Goal: Navigation & Orientation: Find specific page/section

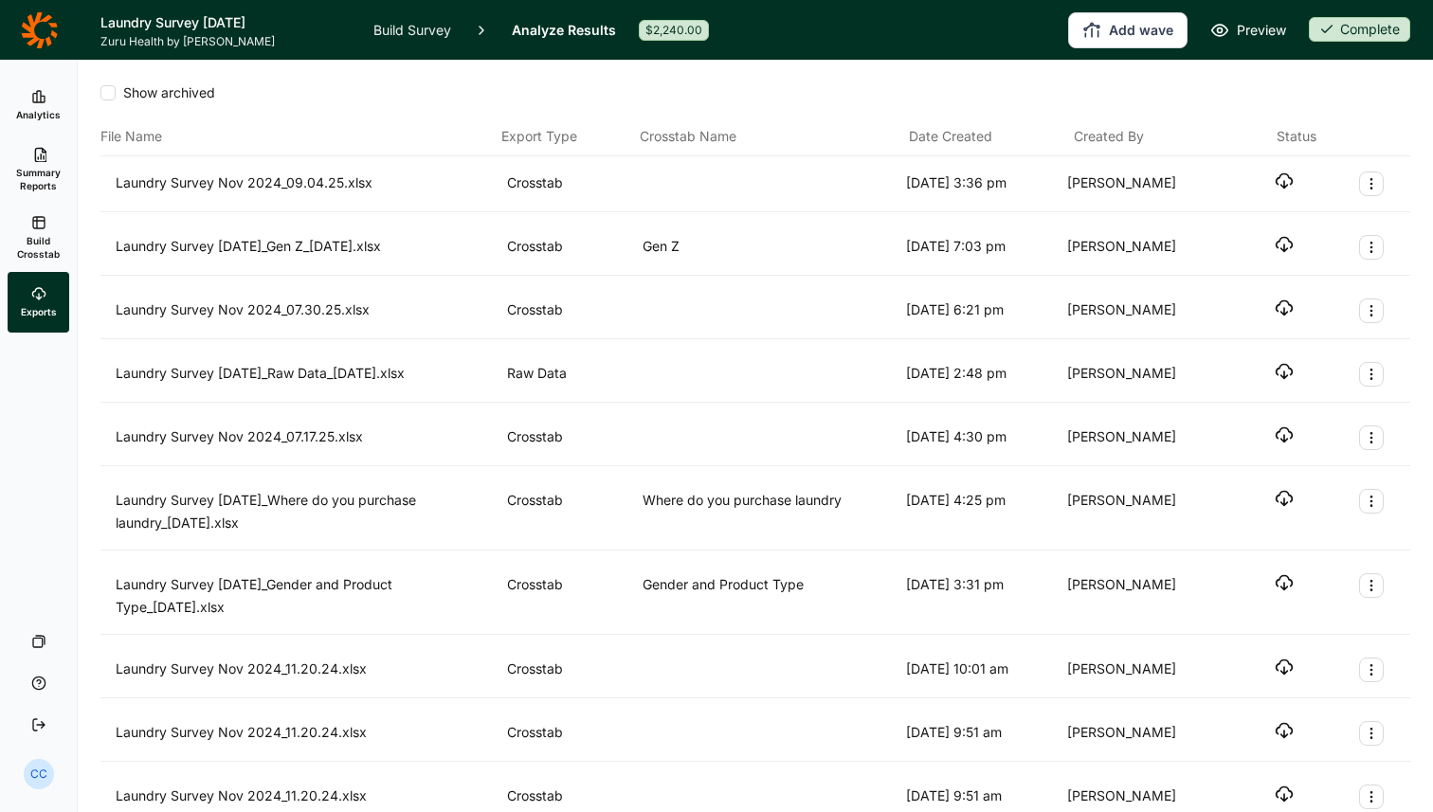
click at [78, 267] on div "Show archived File Name Export Type Crosstab Name Date Created Created By Statu…" at bounding box center [755, 436] width 1355 height 751
click at [73, 83] on ul "Analytics Summary Reports Build Crosstab Exports" at bounding box center [38, 204] width 77 height 258
click at [54, 91] on link "Analytics" at bounding box center [39, 105] width 62 height 61
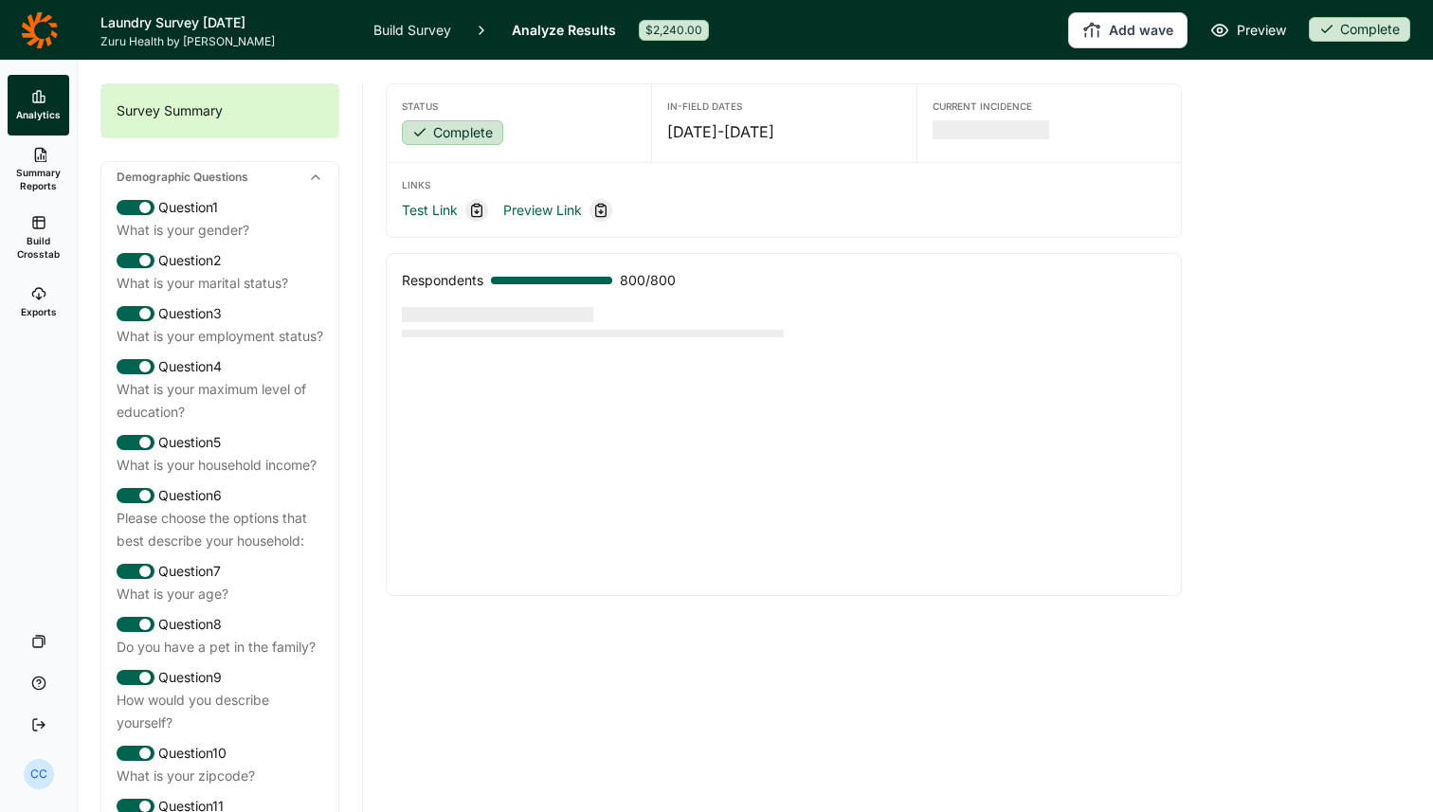
click at [37, 166] on span "Summary Reports" at bounding box center [38, 179] width 46 height 27
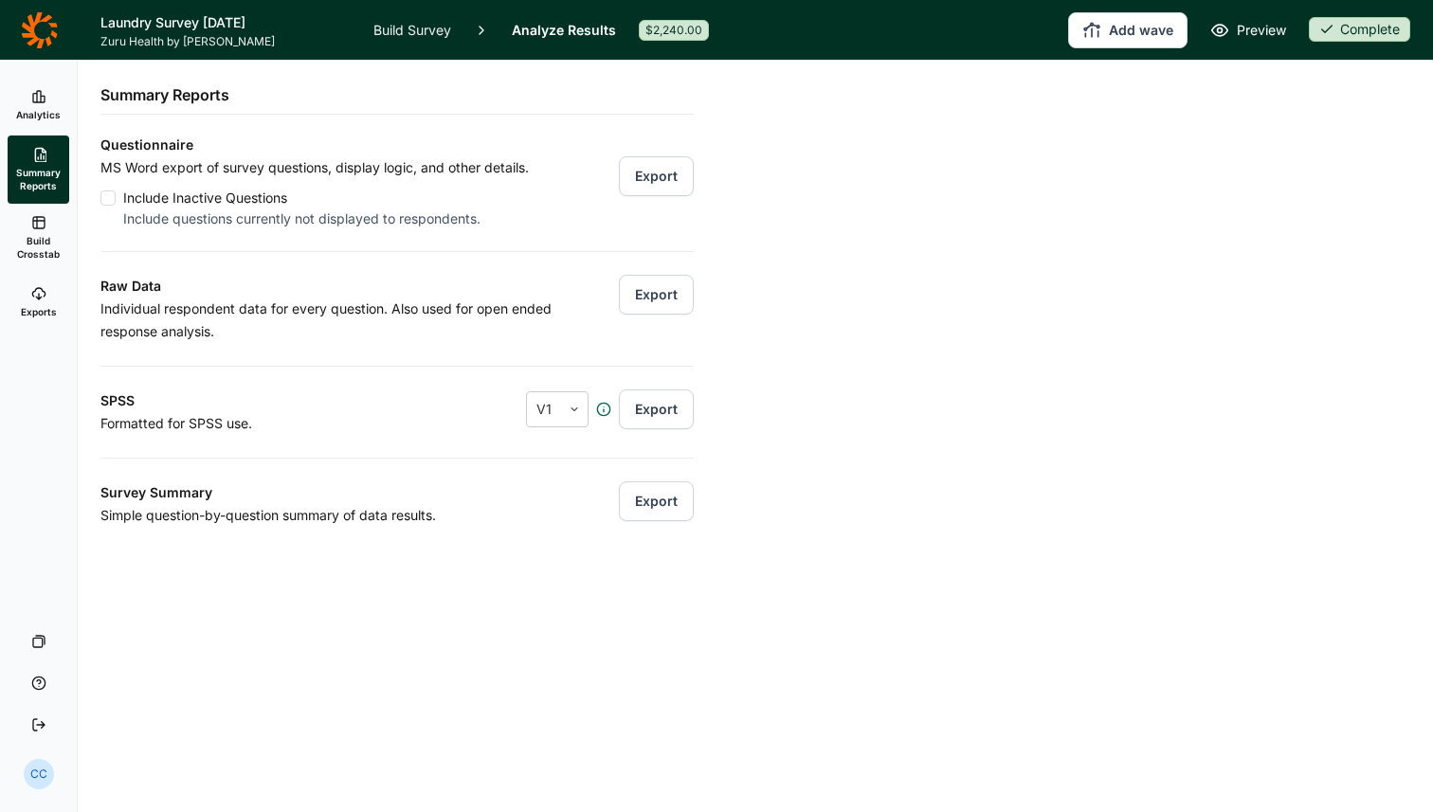
click at [43, 116] on span "Analytics" at bounding box center [38, 114] width 45 height 13
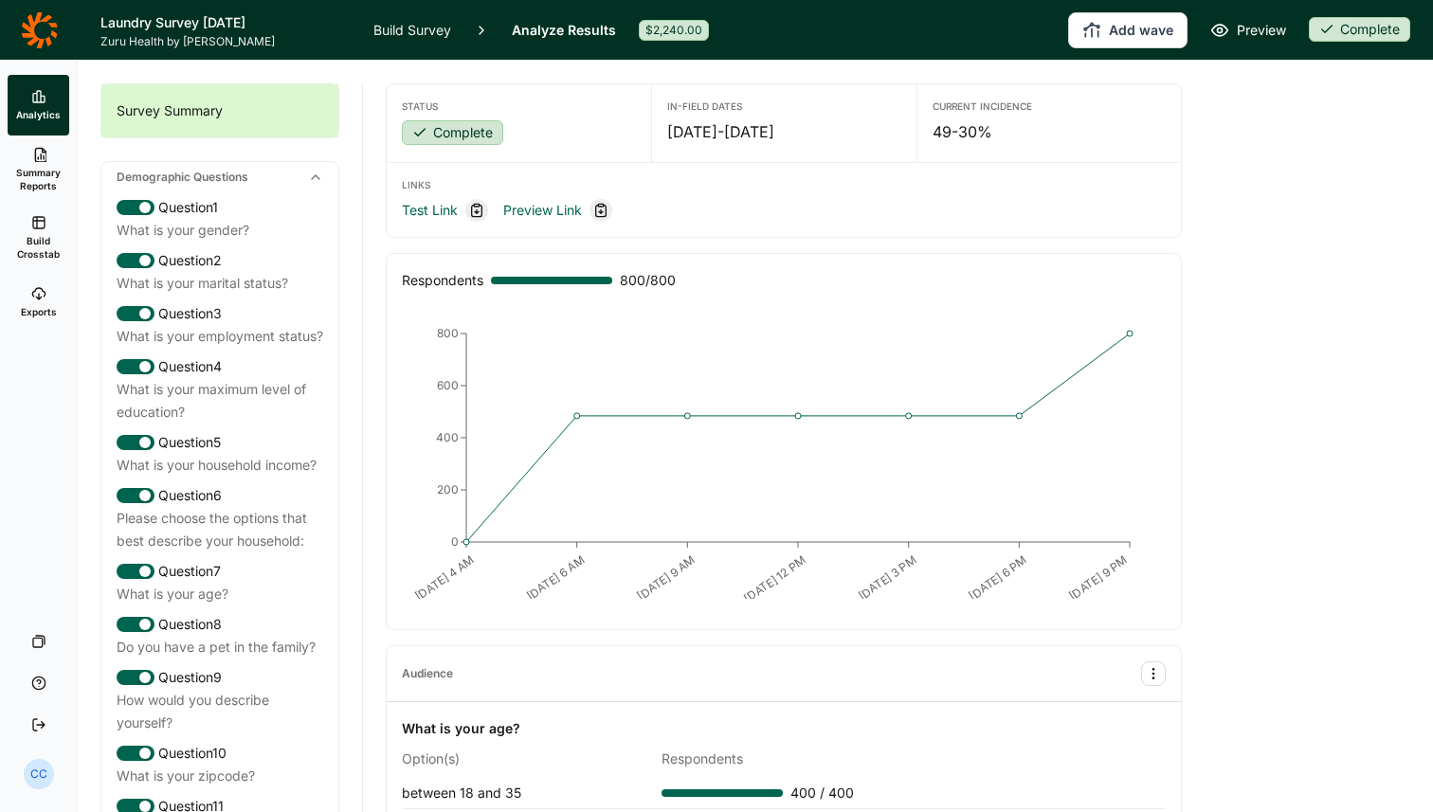
click at [34, 172] on span "Summary Reports" at bounding box center [38, 179] width 46 height 27
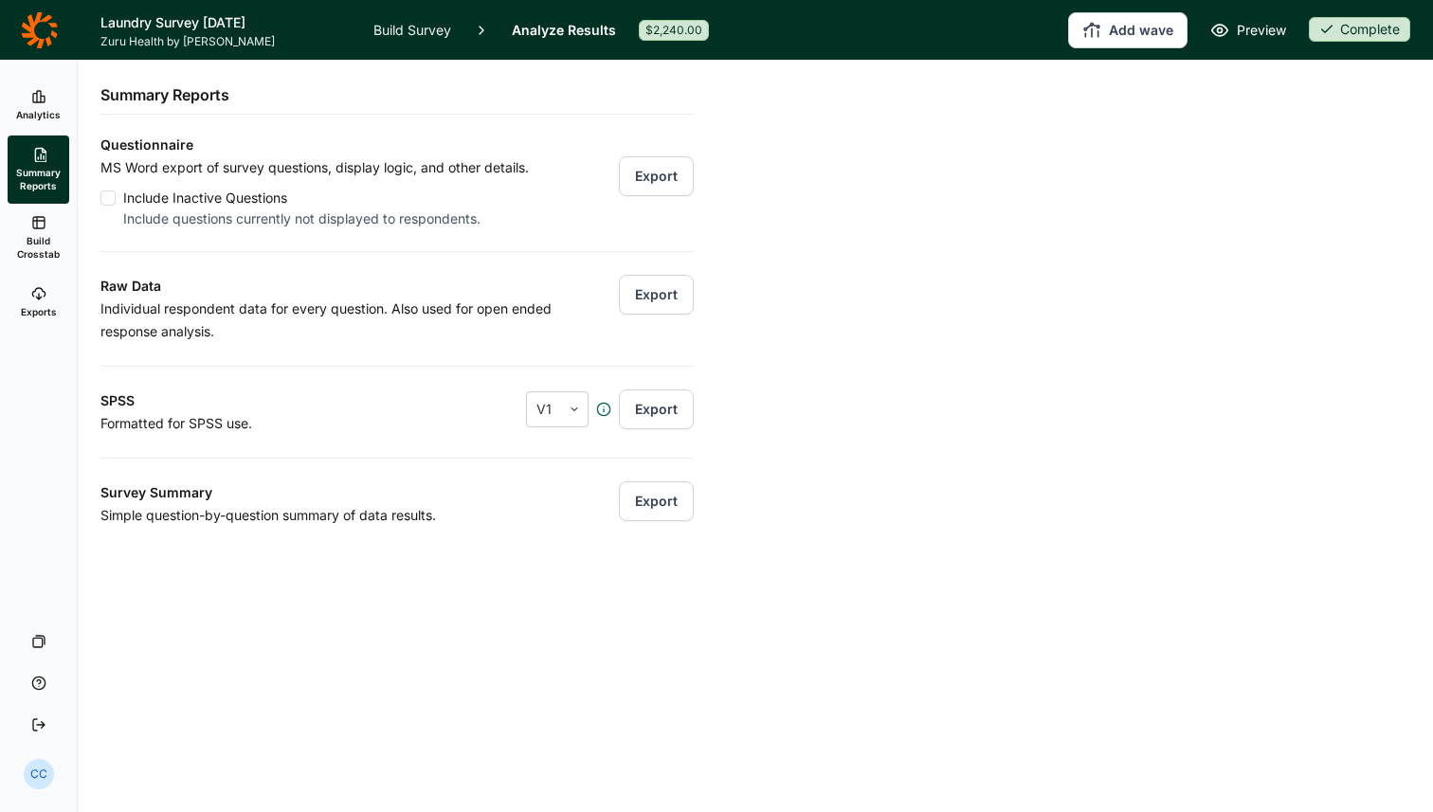
click at [19, 227] on link "Build Crosstab" at bounding box center [39, 238] width 62 height 68
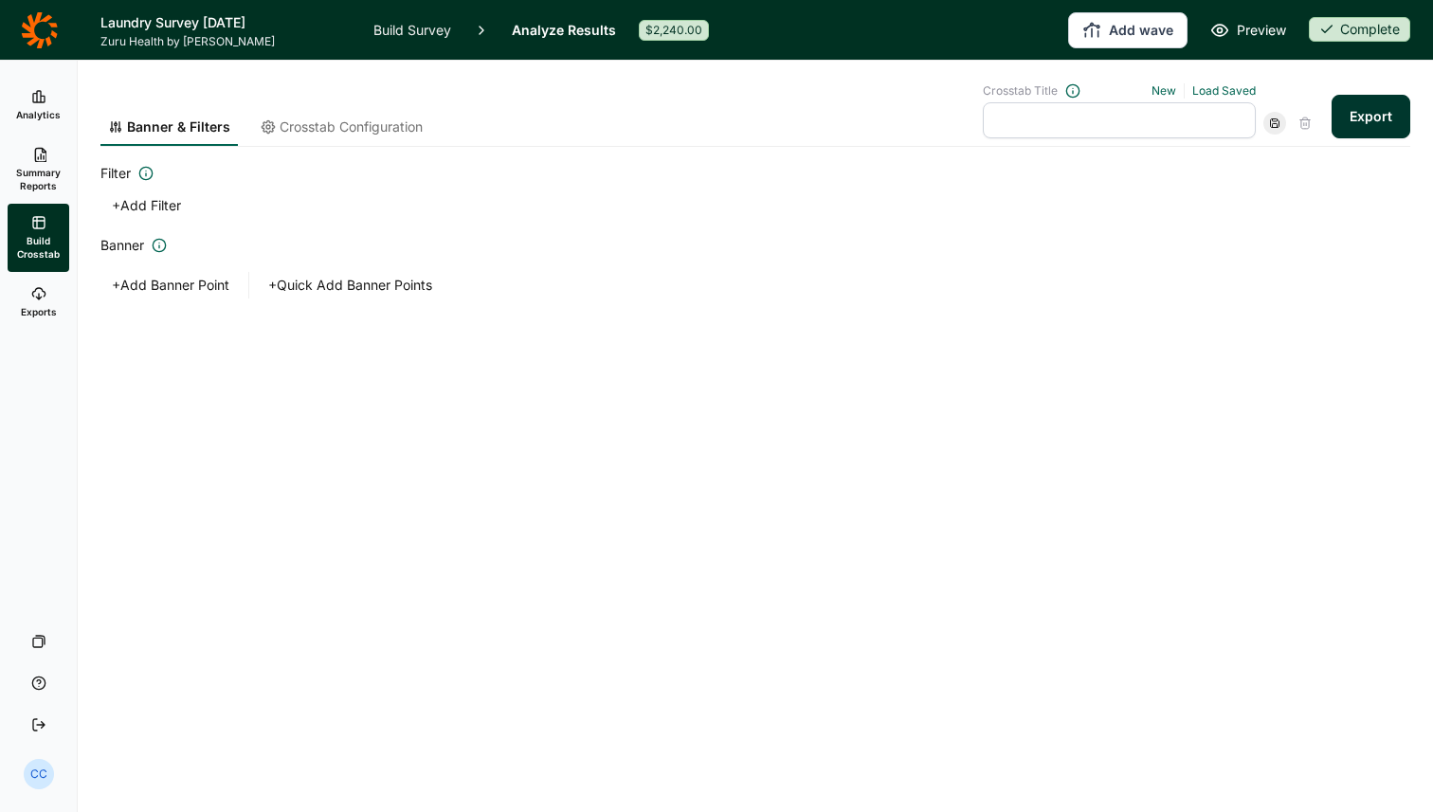
click at [58, 185] on span "Summary Reports" at bounding box center [38, 179] width 46 height 27
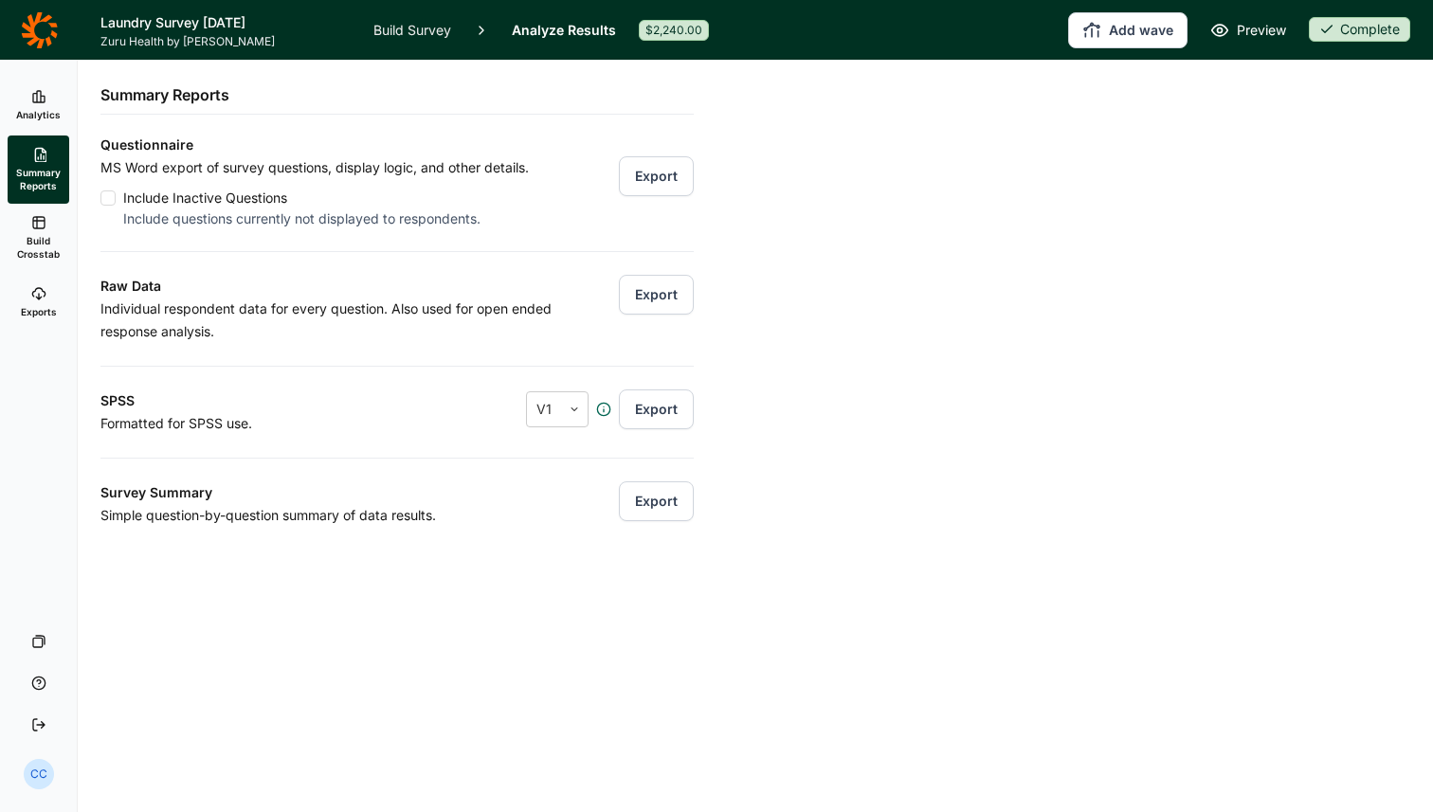
click at [11, 306] on link "Exports" at bounding box center [39, 302] width 62 height 61
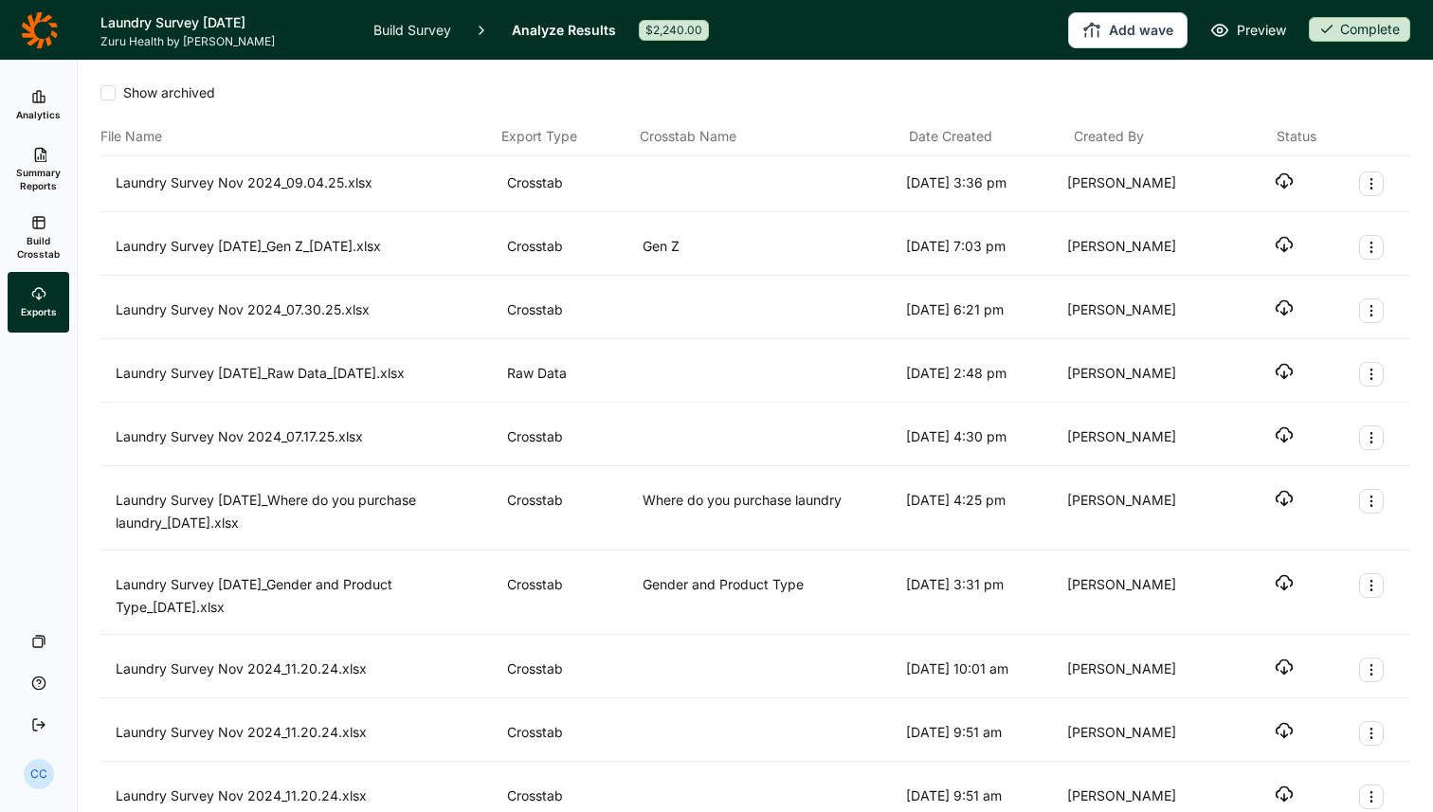
click at [0, 195] on ul "Analytics Summary Reports Build Crosstab Exports" at bounding box center [38, 204] width 77 height 258
click at [31, 176] on span "Summary Reports" at bounding box center [38, 179] width 46 height 27
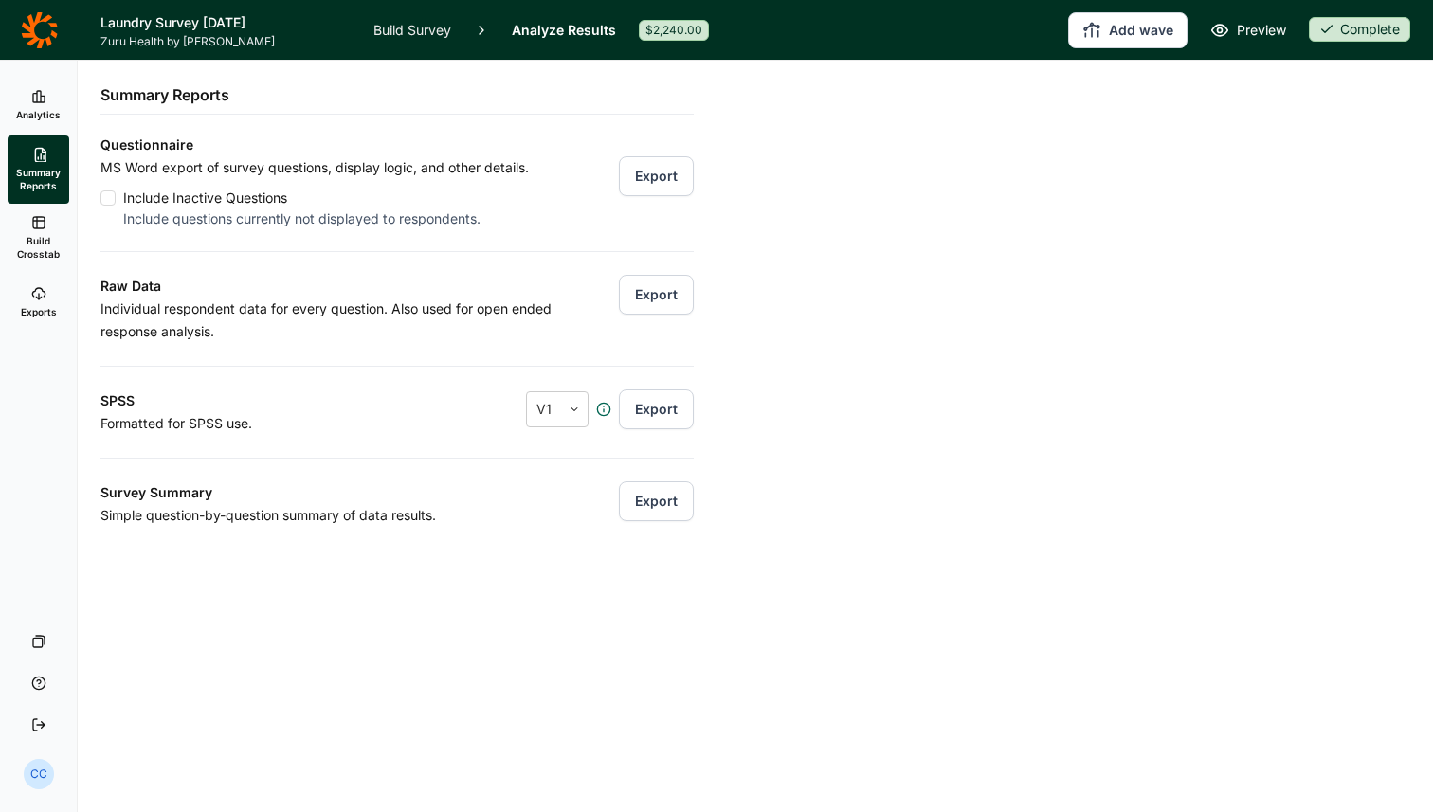
click at [41, 226] on icon at bounding box center [38, 222] width 15 height 15
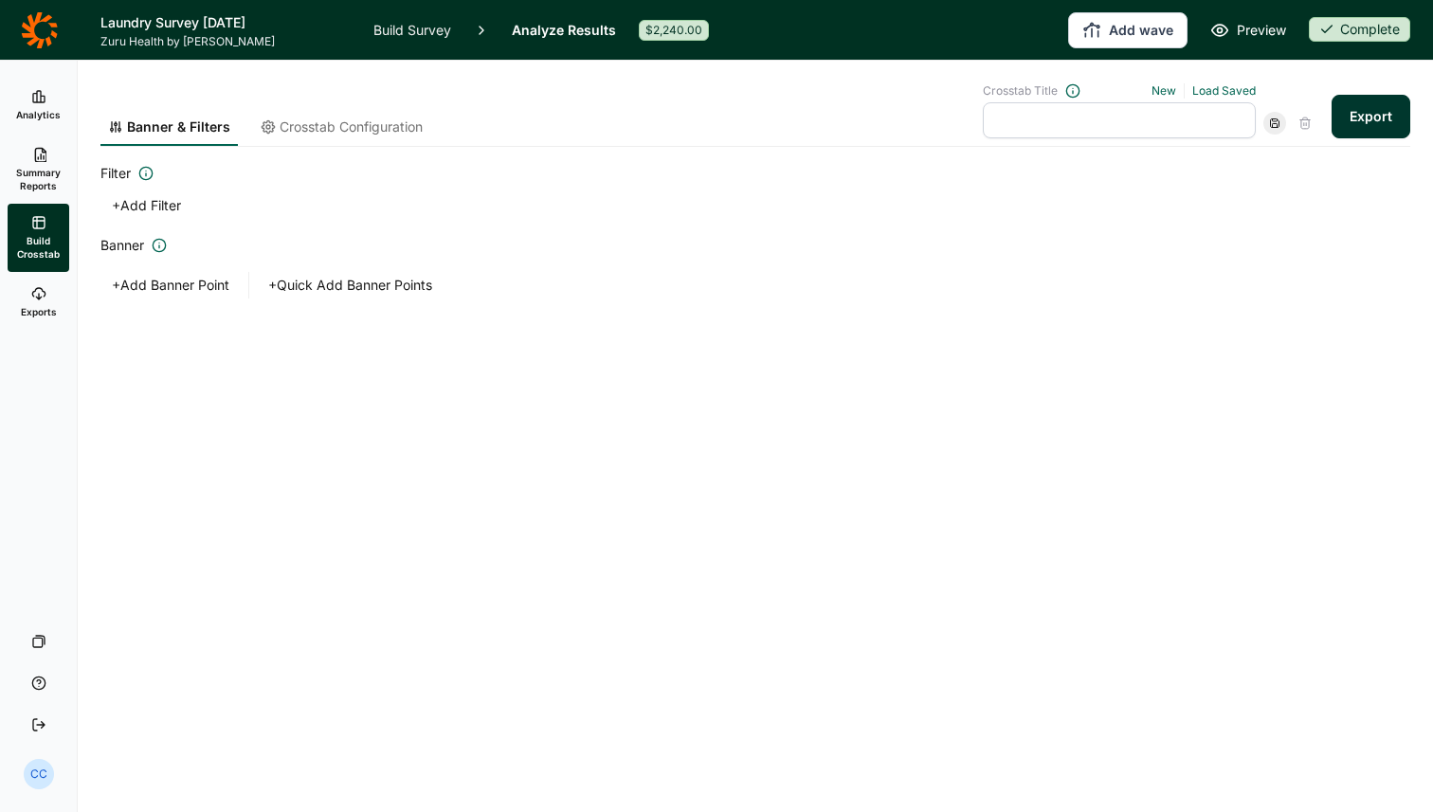
click at [23, 302] on link "Exports" at bounding box center [39, 302] width 62 height 61
